Goal: Navigation & Orientation: Find specific page/section

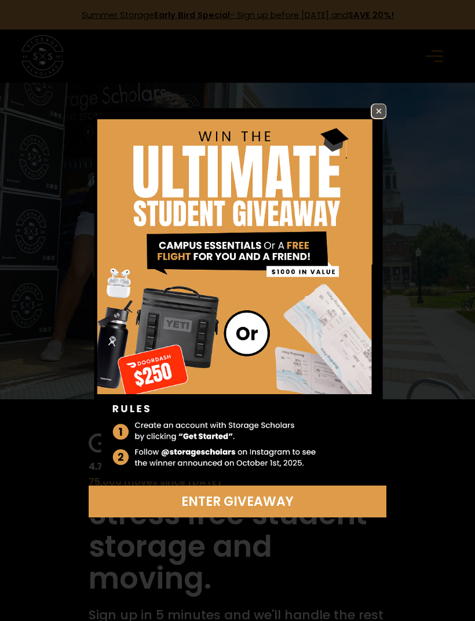
click at [377, 101] on div "Enter Giveaway" at bounding box center [237, 310] width 475 height 621
click at [380, 112] on img at bounding box center [379, 111] width 14 height 14
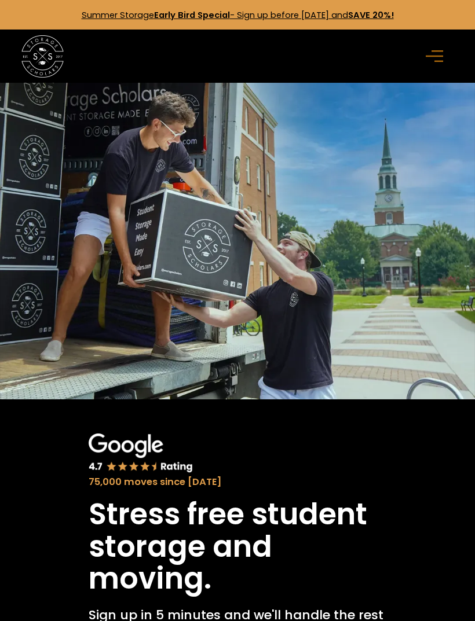
click at [438, 57] on rect "menu" at bounding box center [433, 57] width 17 height 2
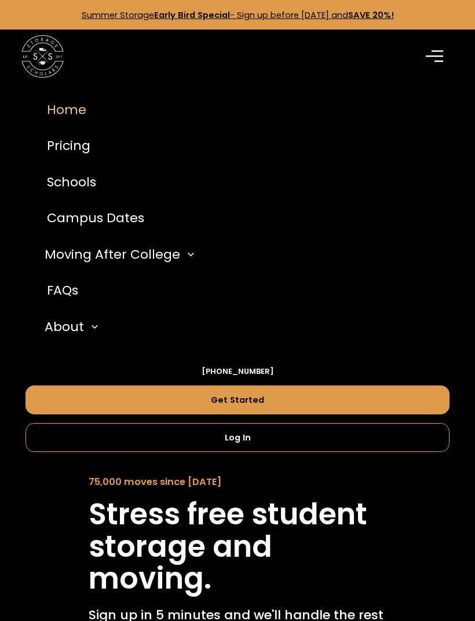
click at [336, 439] on link "Log In" at bounding box center [237, 437] width 424 height 29
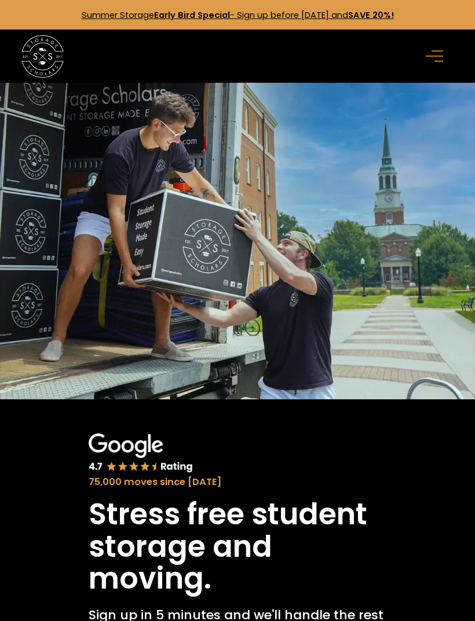
click at [436, 53] on icon "menu" at bounding box center [433, 56] width 17 height 13
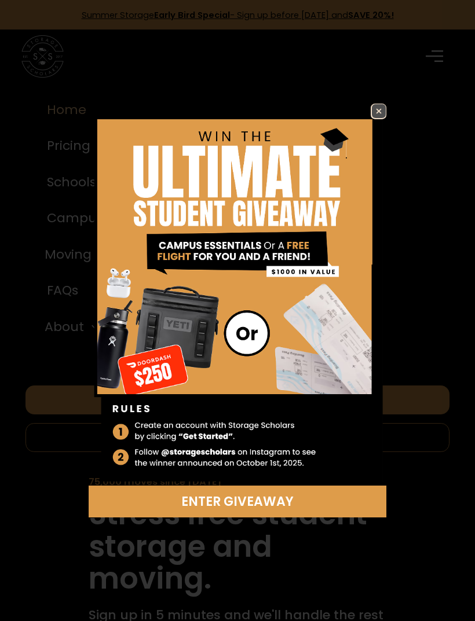
click at [381, 109] on img at bounding box center [379, 111] width 14 height 14
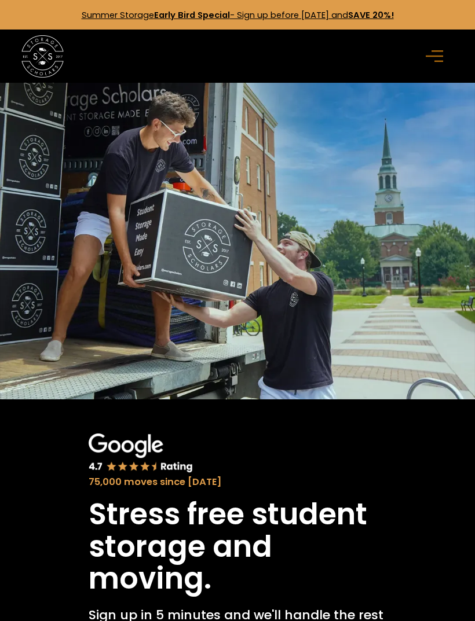
click at [441, 57] on icon "menu" at bounding box center [433, 56] width 17 height 13
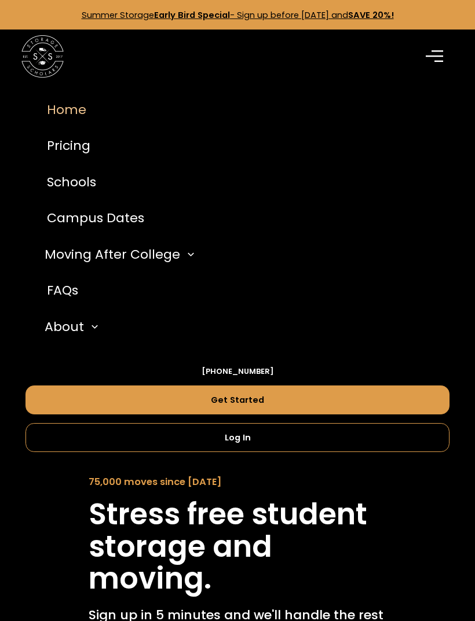
click at [344, 433] on link "Log In" at bounding box center [237, 437] width 424 height 29
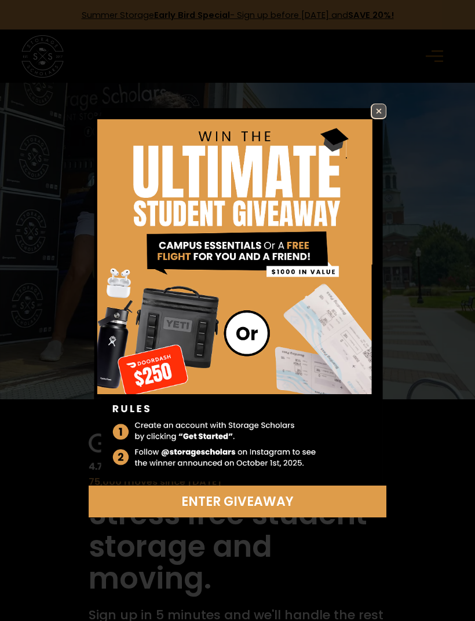
click at [383, 109] on img at bounding box center [379, 111] width 14 height 14
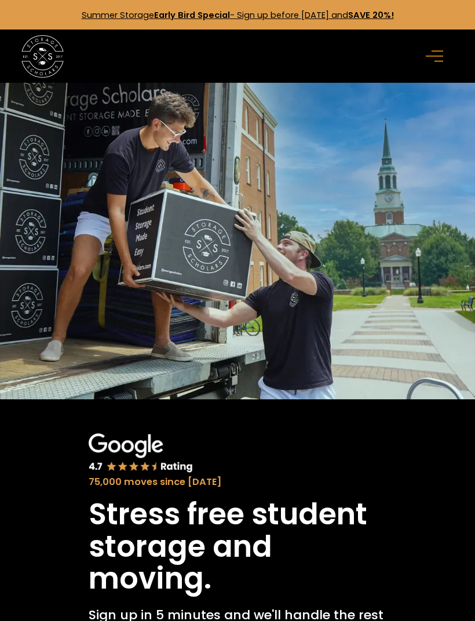
click at [432, 61] on icon "menu" at bounding box center [433, 56] width 17 height 13
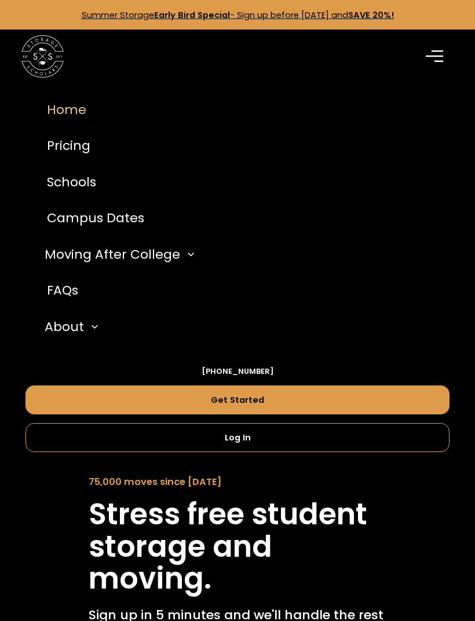
click at [276, 441] on link "Log In" at bounding box center [237, 437] width 424 height 29
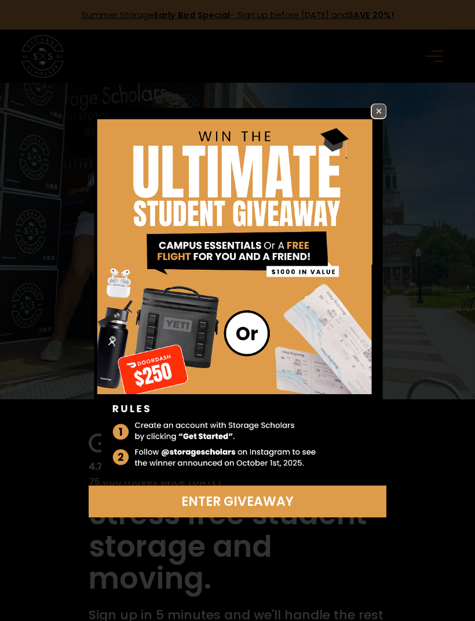
click at [377, 112] on img at bounding box center [379, 111] width 14 height 14
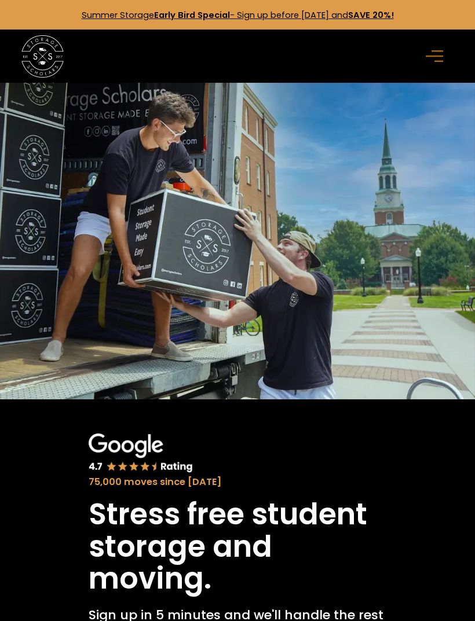
click at [429, 59] on icon "menu" at bounding box center [433, 56] width 17 height 13
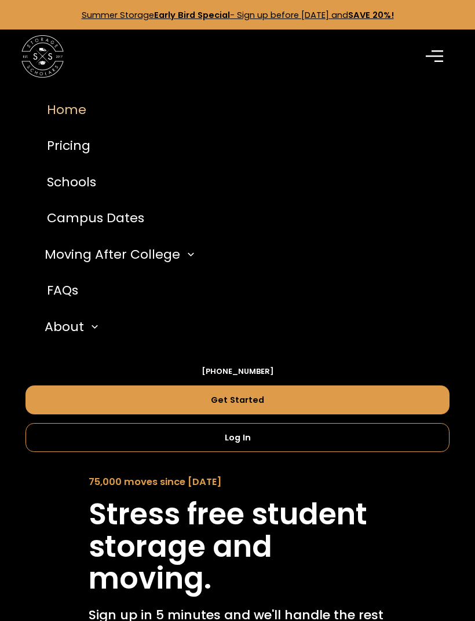
click at [342, 437] on link "Log In" at bounding box center [237, 437] width 424 height 29
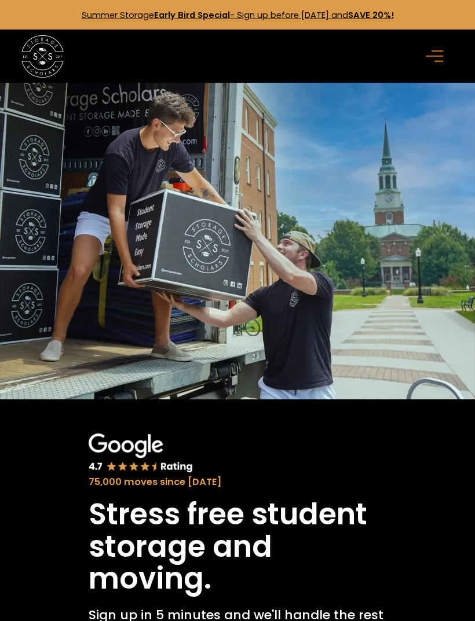
click at [431, 58] on icon "menu" at bounding box center [433, 56] width 17 height 13
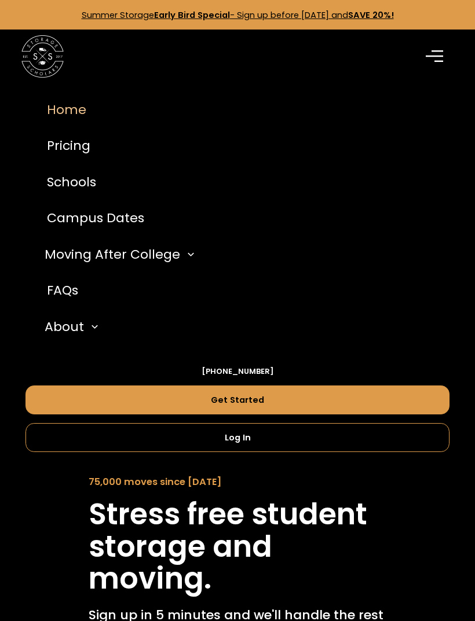
click at [347, 430] on link "Log In" at bounding box center [237, 437] width 424 height 29
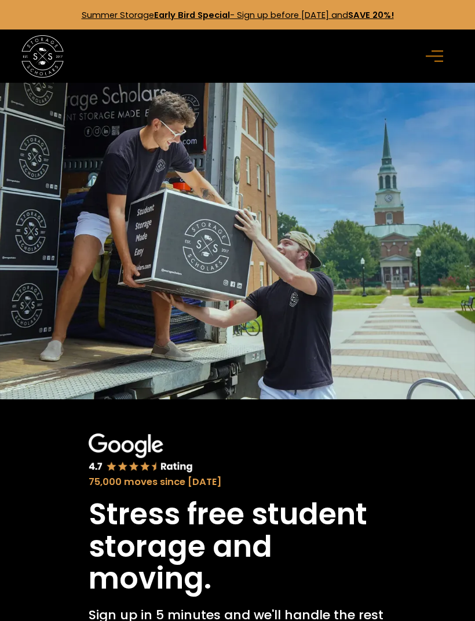
click at [436, 57] on rect "menu" at bounding box center [433, 57] width 17 height 2
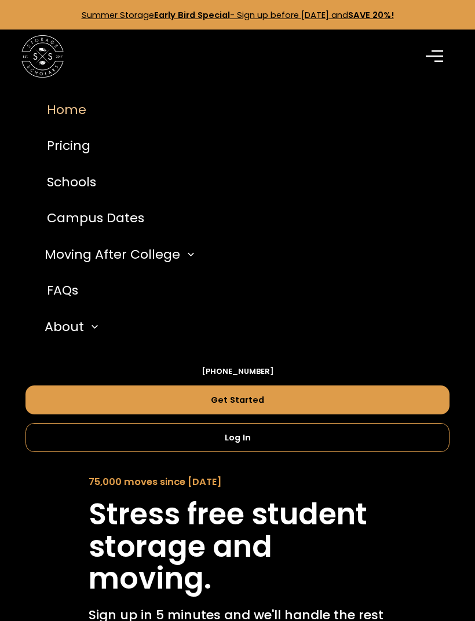
click at [314, 17] on link "Summer Storage Early Bird Special - Sign up before [DATE] and SAVE 20%!" at bounding box center [238, 15] width 312 height 12
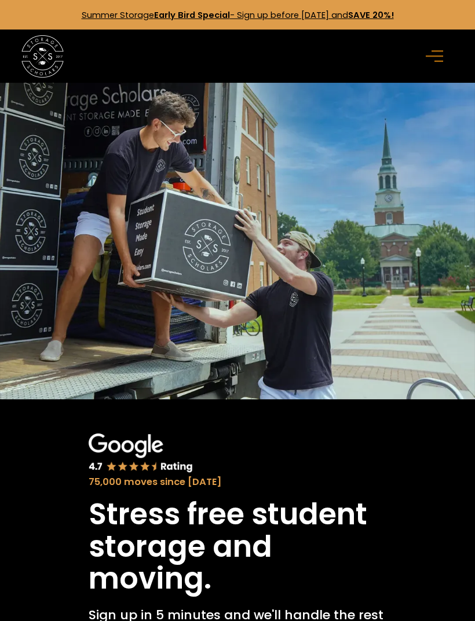
click at [439, 54] on icon "menu" at bounding box center [433, 56] width 17 height 13
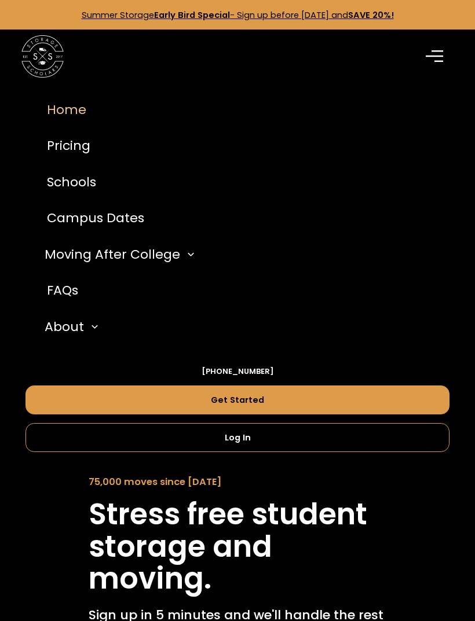
click at [214, 441] on link "Log In" at bounding box center [237, 437] width 424 height 29
